Goal: Information Seeking & Learning: Find specific page/section

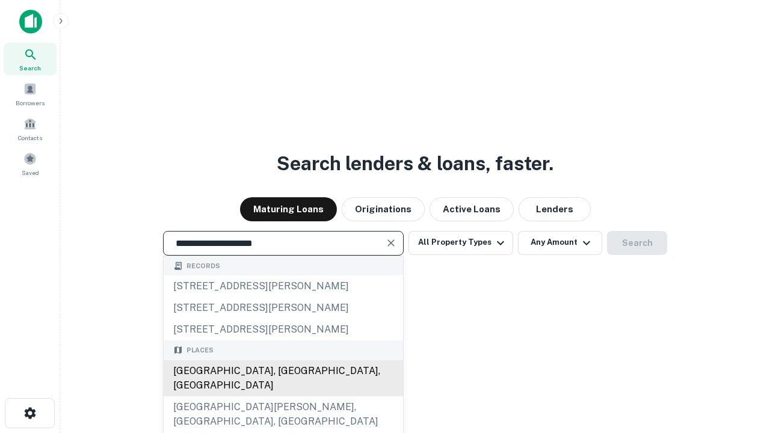
click at [283, 396] on div "[GEOGRAPHIC_DATA], [GEOGRAPHIC_DATA], [GEOGRAPHIC_DATA]" at bounding box center [283, 378] width 239 height 36
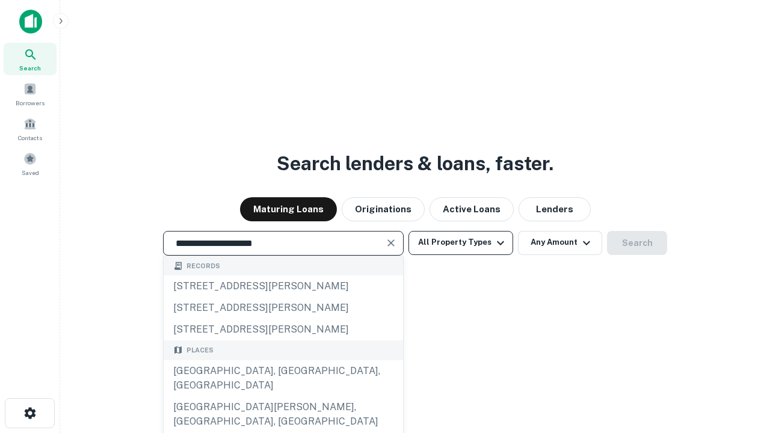
click at [461, 242] on button "All Property Types" at bounding box center [460, 243] width 105 height 24
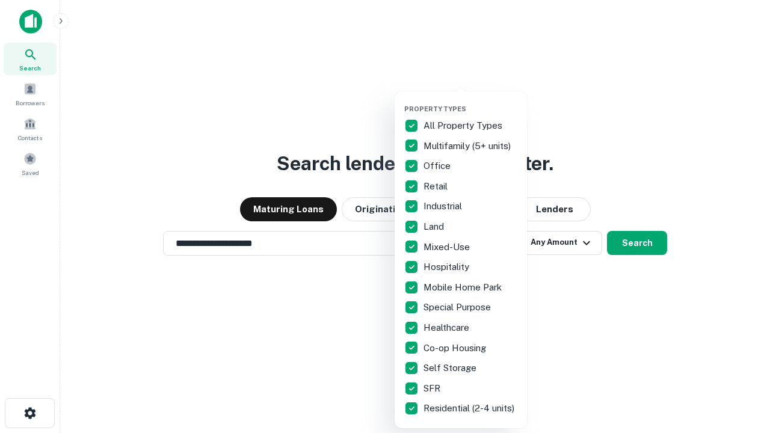
type input "**********"
click at [470, 101] on button "button" at bounding box center [470, 101] width 132 height 1
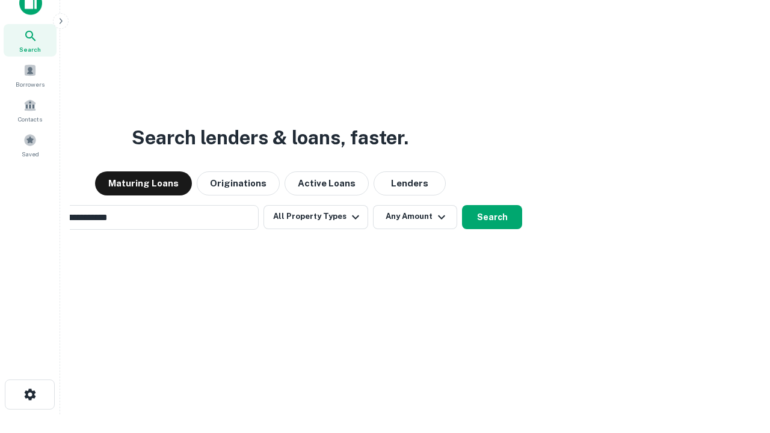
scroll to position [19, 0]
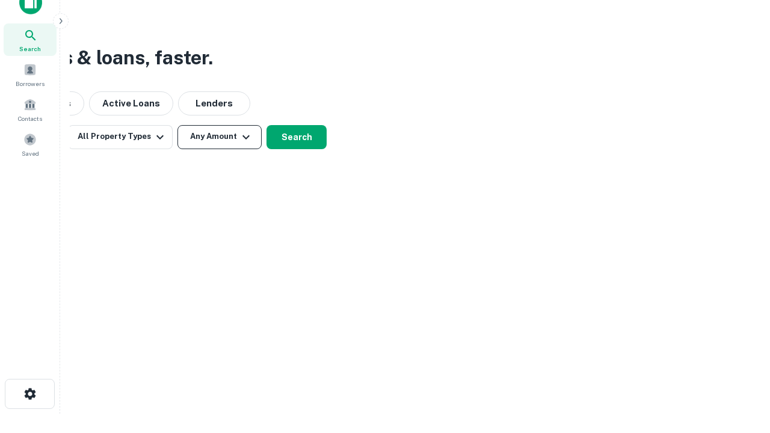
click at [219, 137] on button "Any Amount" at bounding box center [219, 137] width 84 height 24
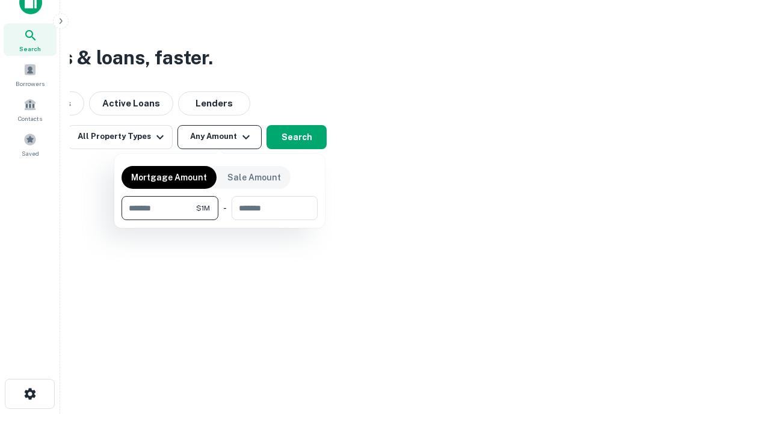
type input "*******"
click at [219, 220] on button "button" at bounding box center [219, 220] width 196 height 1
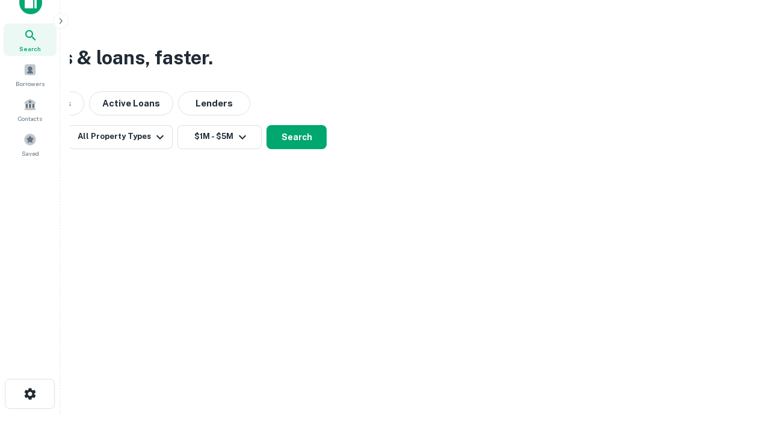
scroll to position [7, 222]
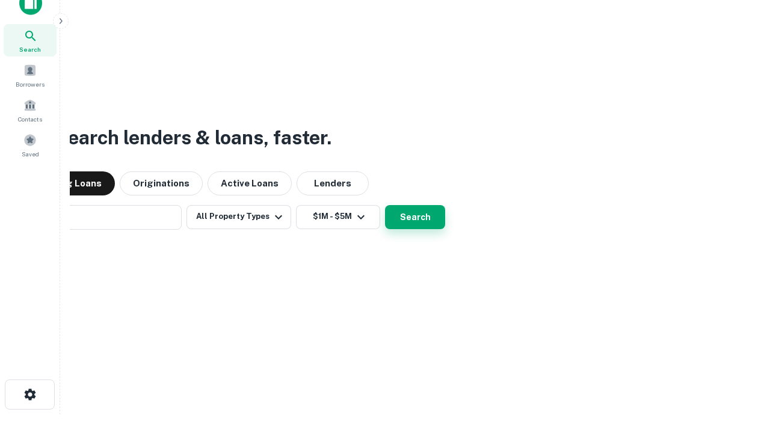
click at [385, 205] on button "Search" at bounding box center [415, 217] width 60 height 24
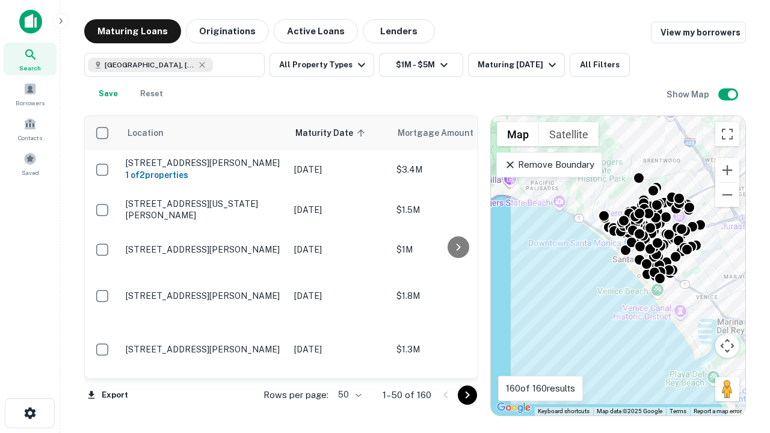
click at [348, 394] on body "Search Borrowers Contacts Saved Maturing Loans Originations Active Loans Lender…" at bounding box center [385, 216] width 770 height 433
click at [348, 364] on li "25" at bounding box center [348, 365] width 35 height 22
